Goal: Browse casually: Explore the website without a specific task or goal

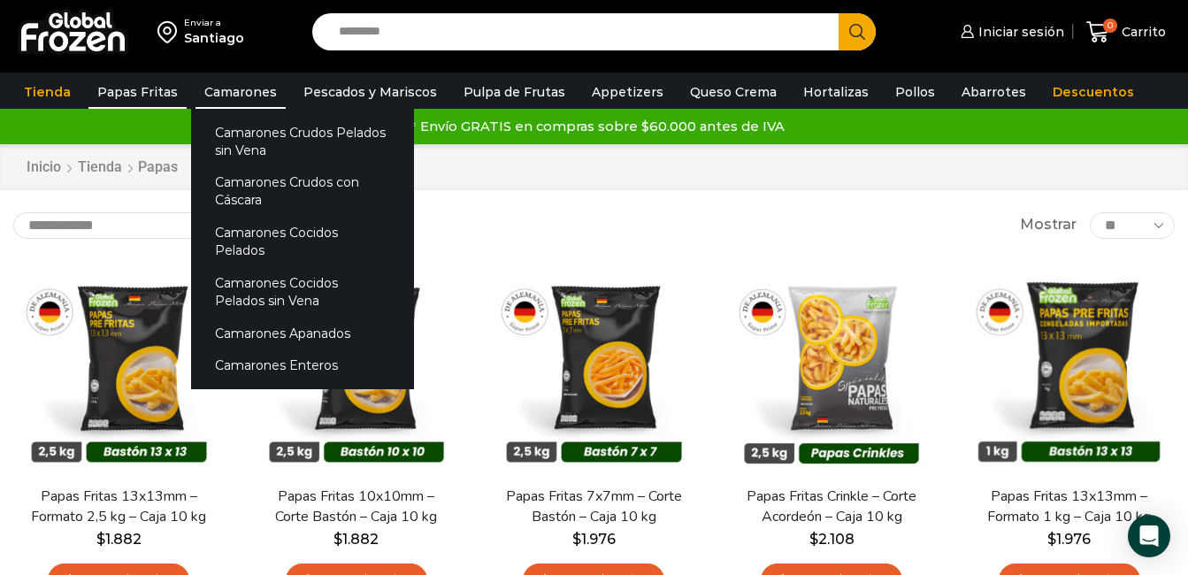
click at [246, 91] on link "Camarones" at bounding box center [241, 92] width 90 height 34
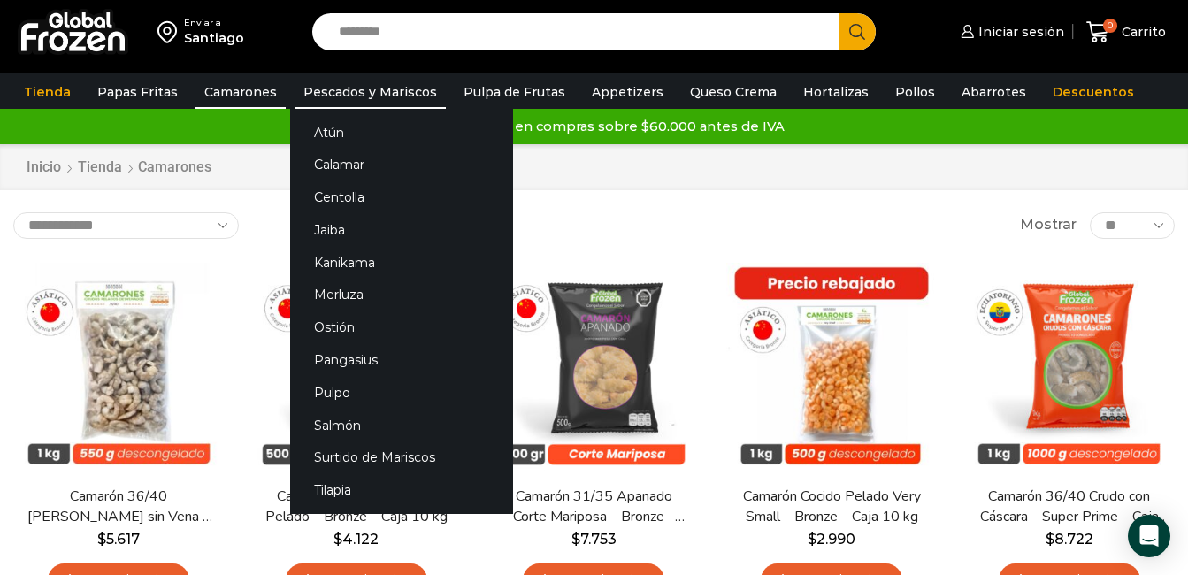
click at [375, 89] on link "Pescados y Mariscos" at bounding box center [370, 92] width 151 height 34
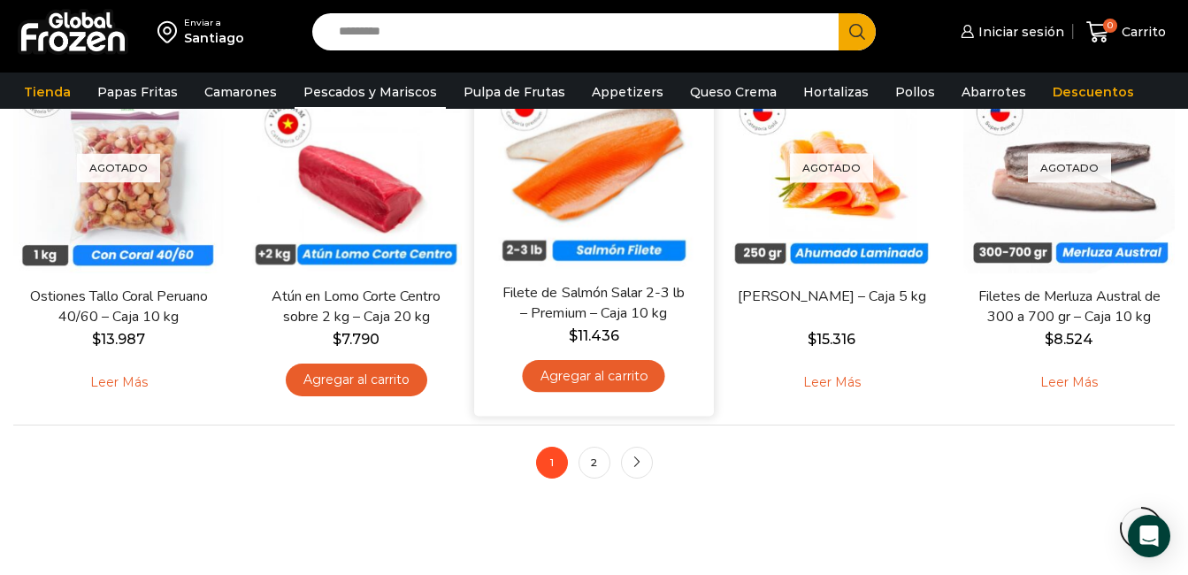
scroll to position [1416, 0]
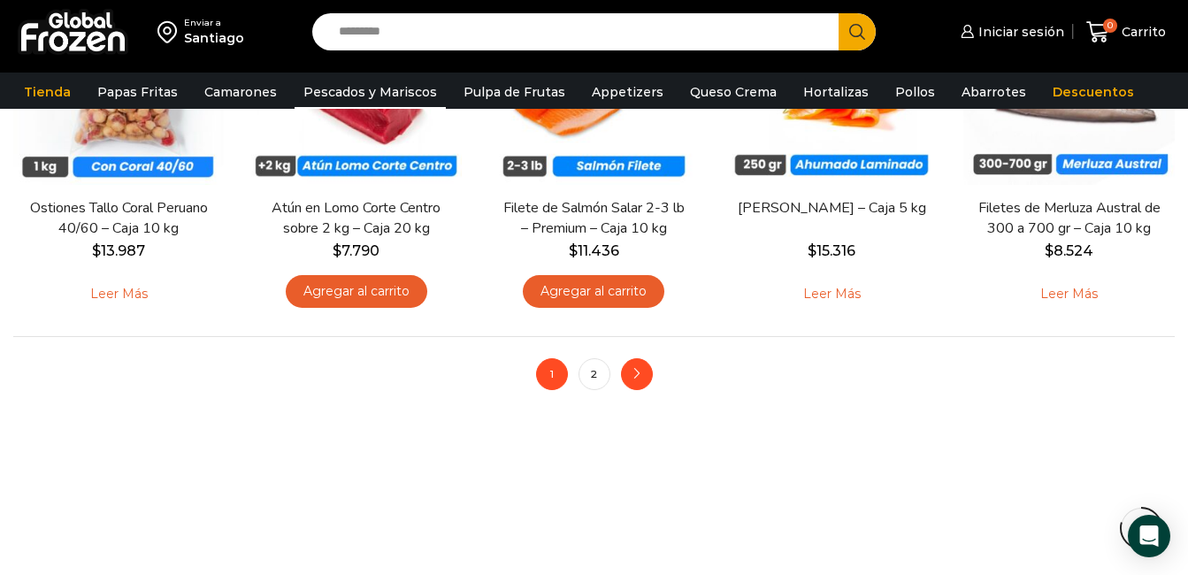
click at [632, 373] on icon "next" at bounding box center [637, 374] width 11 height 11
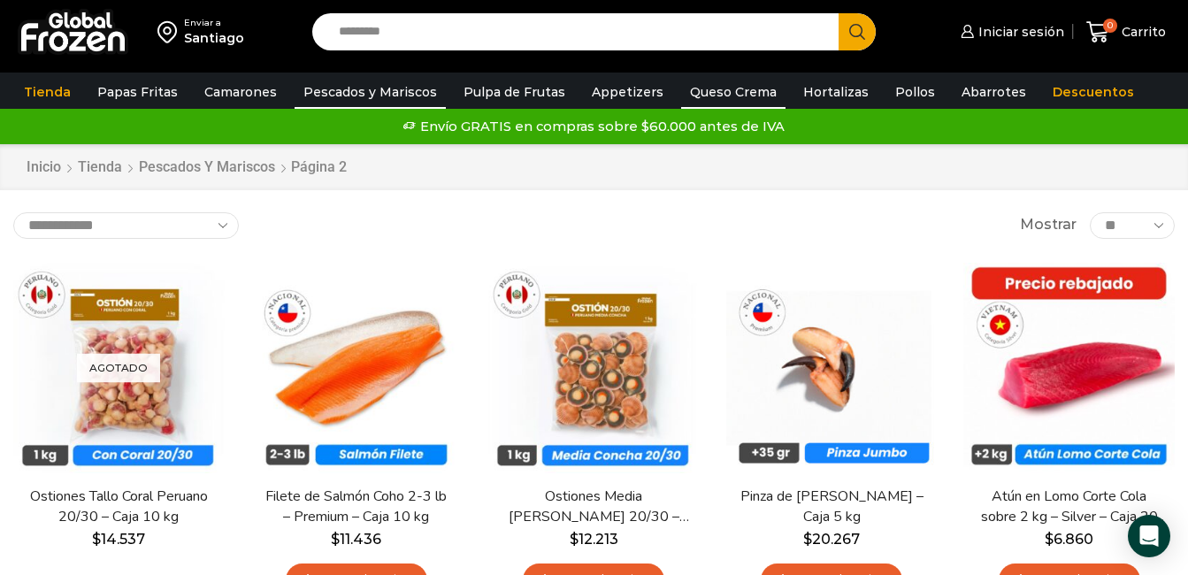
click at [710, 88] on link "Queso Crema" at bounding box center [733, 92] width 104 height 34
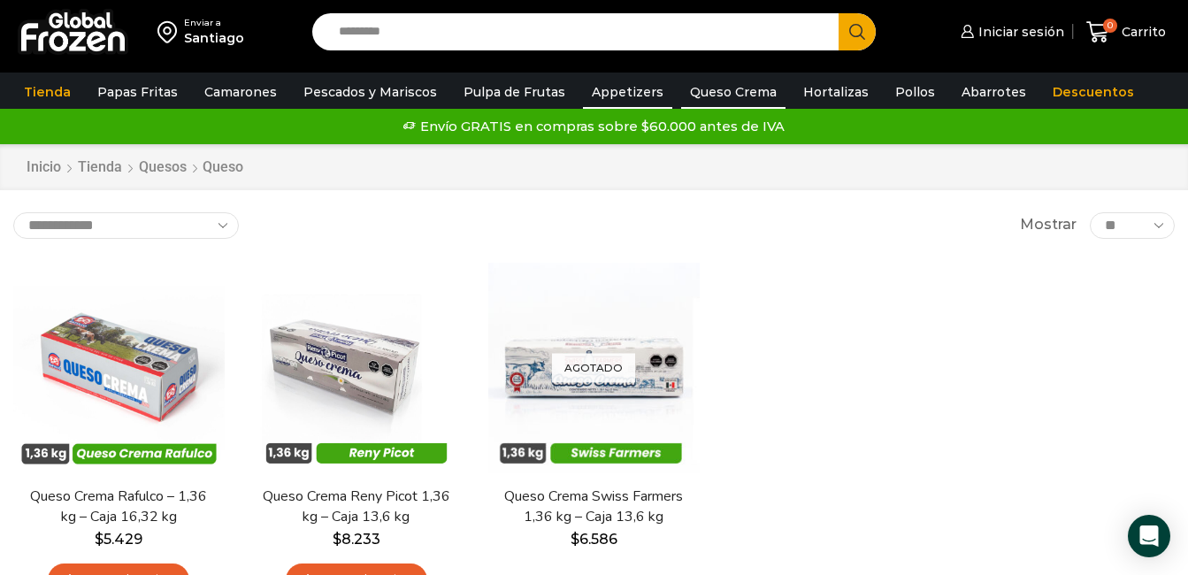
click at [613, 96] on link "Appetizers" at bounding box center [627, 92] width 89 height 34
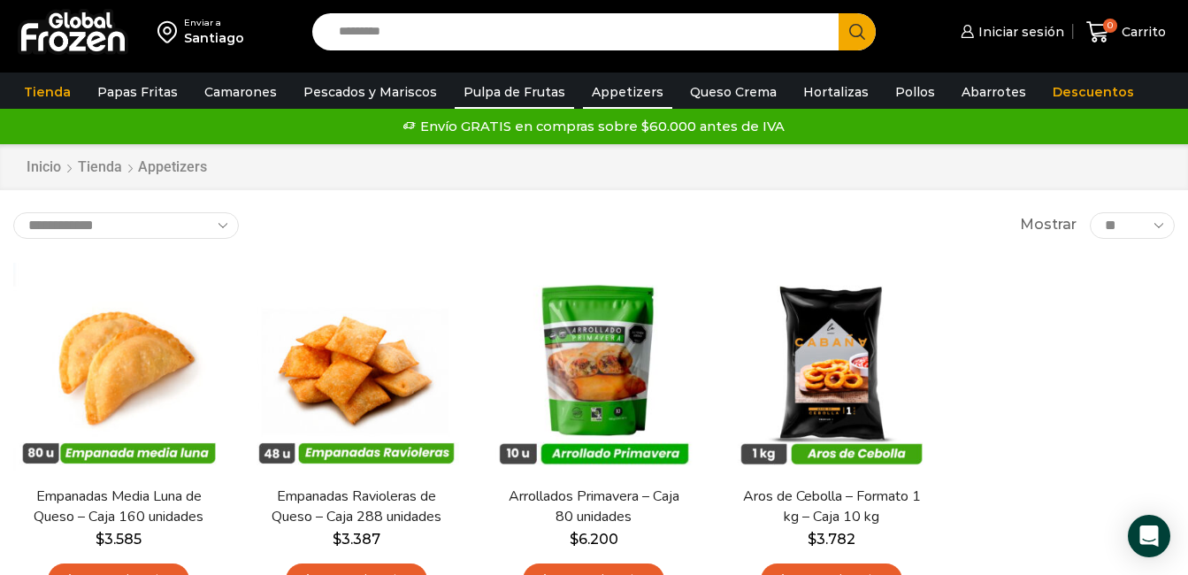
click at [521, 94] on link "Pulpa de Frutas" at bounding box center [514, 92] width 119 height 34
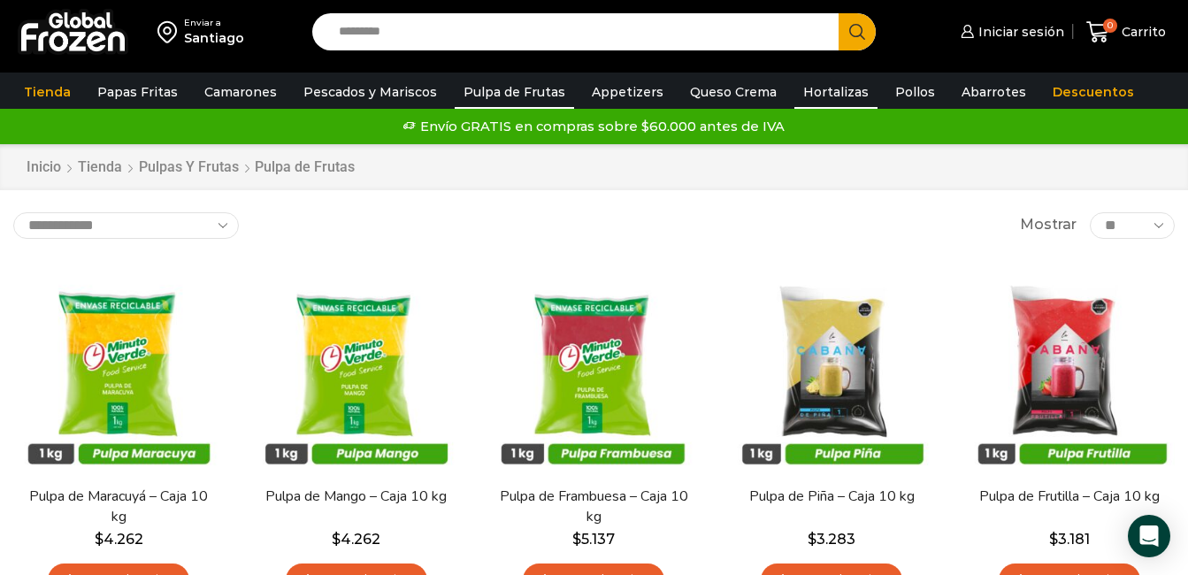
click at [819, 98] on link "Hortalizas" at bounding box center [836, 92] width 83 height 34
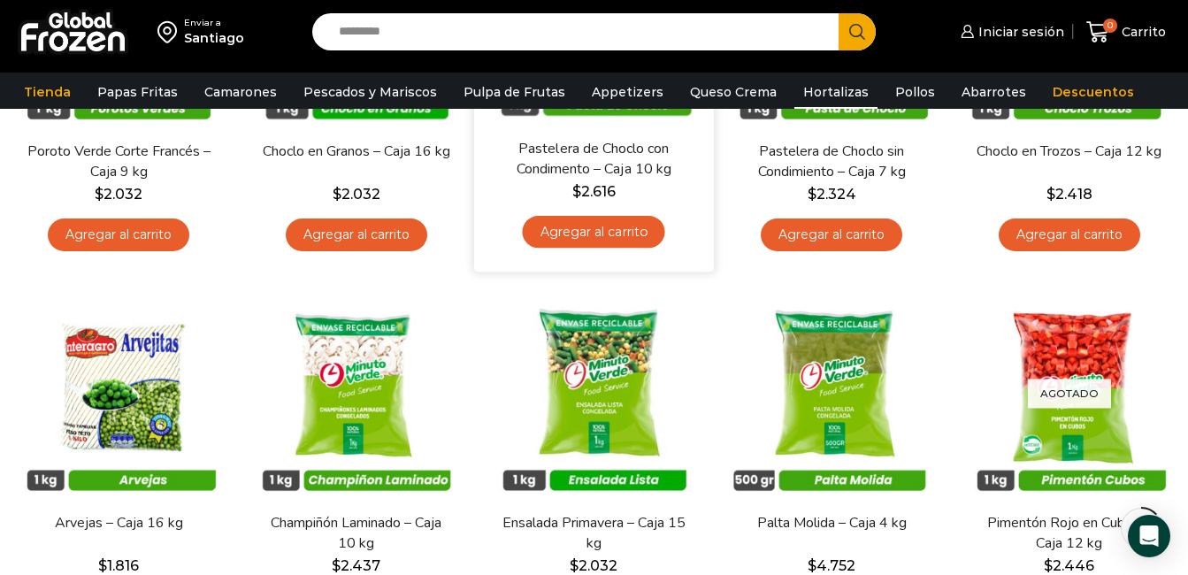
scroll to position [88, 0]
